Goal: Information Seeking & Learning: Learn about a topic

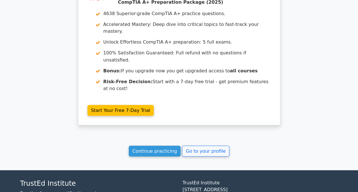
scroll to position [482, 0]
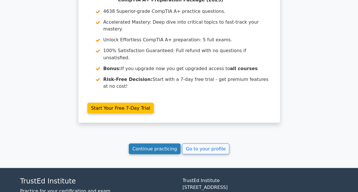
click at [171, 143] on link "Continue practicing" at bounding box center [155, 148] width 52 height 11
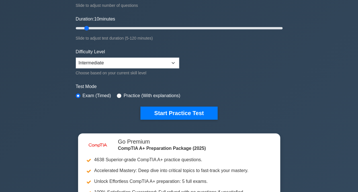
scroll to position [97, 0]
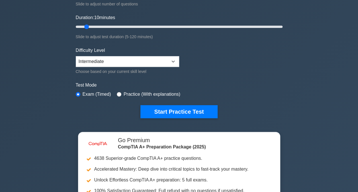
click at [171, 108] on button "Start Practice Test" at bounding box center [178, 111] width 77 height 13
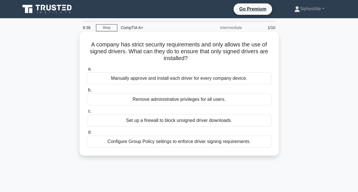
click at [169, 81] on div "Manually approve and install each driver for every company device." at bounding box center [179, 78] width 184 height 12
click at [87, 71] on input "a. Manually approve and install each driver for every company device." at bounding box center [87, 69] width 0 height 4
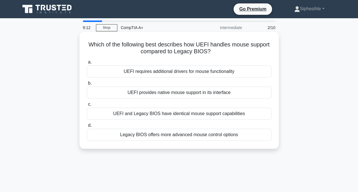
click at [173, 114] on div "UEFI and Legacy BIOS have identical mouse support capabilities" at bounding box center [179, 114] width 184 height 12
click at [87, 106] on input "c. UEFI and Legacy BIOS have identical mouse support capabilities" at bounding box center [87, 104] width 0 height 4
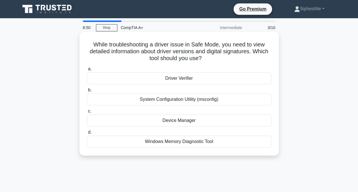
click at [171, 101] on div "System Configuration Utility (msconfig)" at bounding box center [179, 99] width 184 height 12
click at [87, 92] on input "b. System Configuration Utility (msconfig)" at bounding box center [87, 90] width 0 height 4
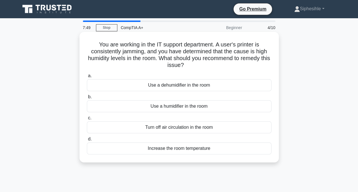
click at [173, 129] on div "Turn off air circulation in the room" at bounding box center [179, 127] width 184 height 12
click at [87, 120] on input "c. Turn off air circulation in the room" at bounding box center [87, 118] width 0 height 4
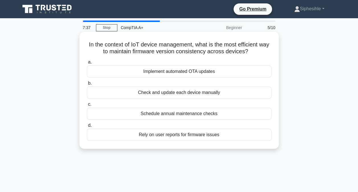
click at [171, 94] on div "Check and update each device manually" at bounding box center [179, 93] width 184 height 12
click at [87, 85] on input "b. Check and update each device manually" at bounding box center [87, 83] width 0 height 4
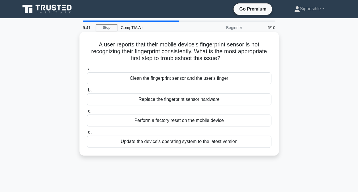
click at [202, 79] on div "Clean the fingerprint sensor and the user's finger" at bounding box center [179, 78] width 184 height 12
click at [87, 71] on input "a. Clean the fingerprint sensor and the user's finger" at bounding box center [87, 69] width 0 height 4
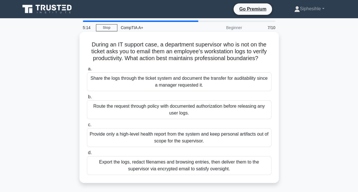
click at [214, 102] on div "Route the request through policy with documented authorization before releasing…" at bounding box center [179, 109] width 184 height 19
click at [87, 99] on input "b. Route the request through policy with documented authorization before releas…" at bounding box center [87, 97] width 0 height 4
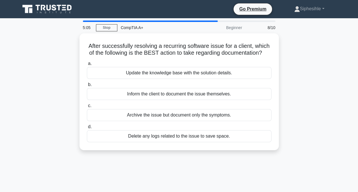
drag, startPoint x: 240, startPoint y: 46, endPoint x: 193, endPoint y: 162, distance: 125.4
click at [193, 157] on div "After successfully resolving a recurring software issue for a client, which of …" at bounding box center [179, 95] width 325 height 124
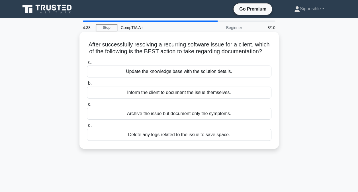
click at [173, 99] on div "Inform the client to document the issue themselves." at bounding box center [179, 93] width 184 height 12
click at [87, 85] on input "b. Inform the client to document the issue themselves." at bounding box center [87, 83] width 0 height 4
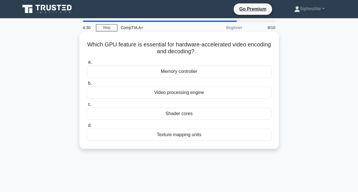
click at [191, 91] on div "Video processing engine" at bounding box center [179, 93] width 184 height 12
click at [87, 85] on input "b. Video processing engine" at bounding box center [87, 83] width 0 height 4
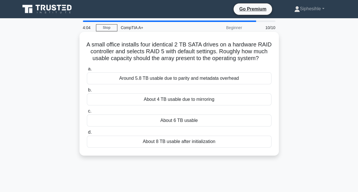
click at [188, 147] on div "About 8 TB usable after initialization" at bounding box center [179, 142] width 184 height 12
click at [87, 134] on input "d. About 8 TB usable after initialization" at bounding box center [87, 132] width 0 height 4
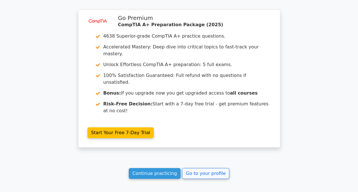
scroll to position [932, 0]
